Goal: Task Accomplishment & Management: Use online tool/utility

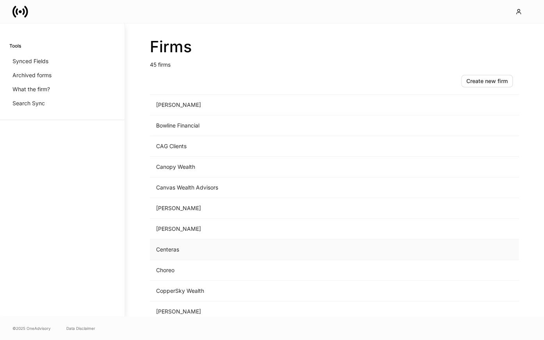
scroll to position [126, 0]
click at [176, 270] on td "Choreo" at bounding box center [269, 270] width 239 height 21
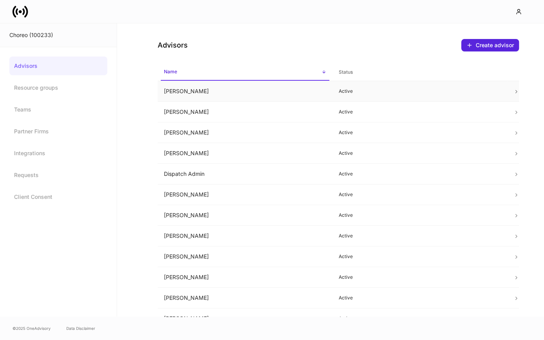
click at [232, 88] on td "[PERSON_NAME]" at bounding box center [245, 91] width 175 height 21
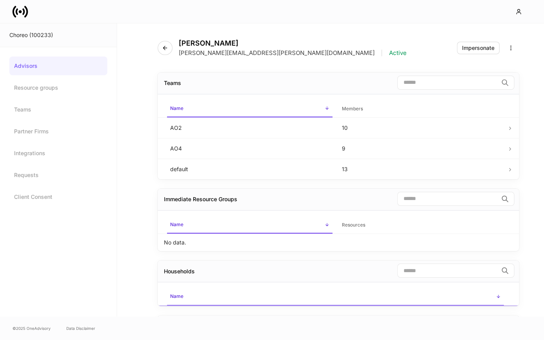
click at [465, 58] on div "[PERSON_NAME] [PERSON_NAME][EMAIL_ADDRESS][PERSON_NAME][DOMAIN_NAME] | Active I…" at bounding box center [338, 43] width 361 height 40
click at [465, 45] on div "Impersonate" at bounding box center [478, 47] width 32 height 5
